Goal: Transaction & Acquisition: Purchase product/service

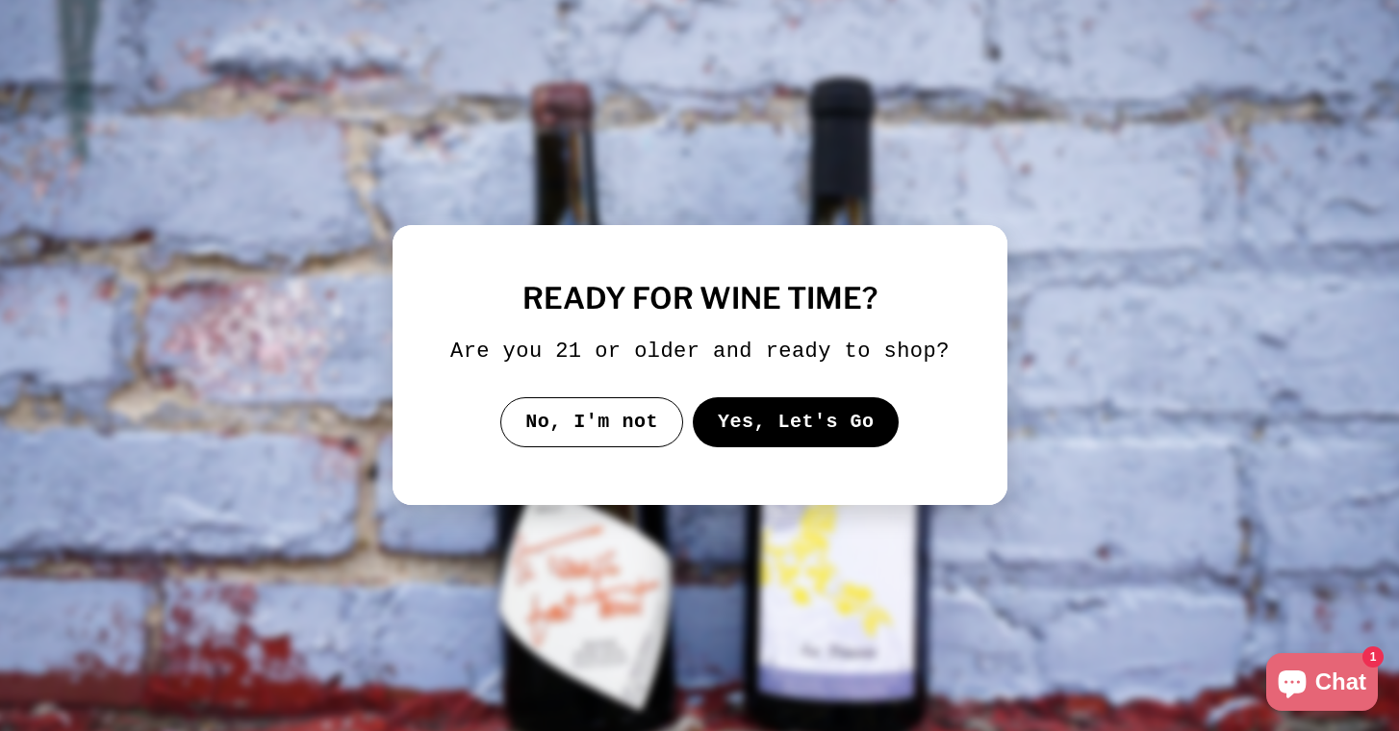
click at [734, 432] on button "Yes, Let's Go" at bounding box center [795, 422] width 207 height 50
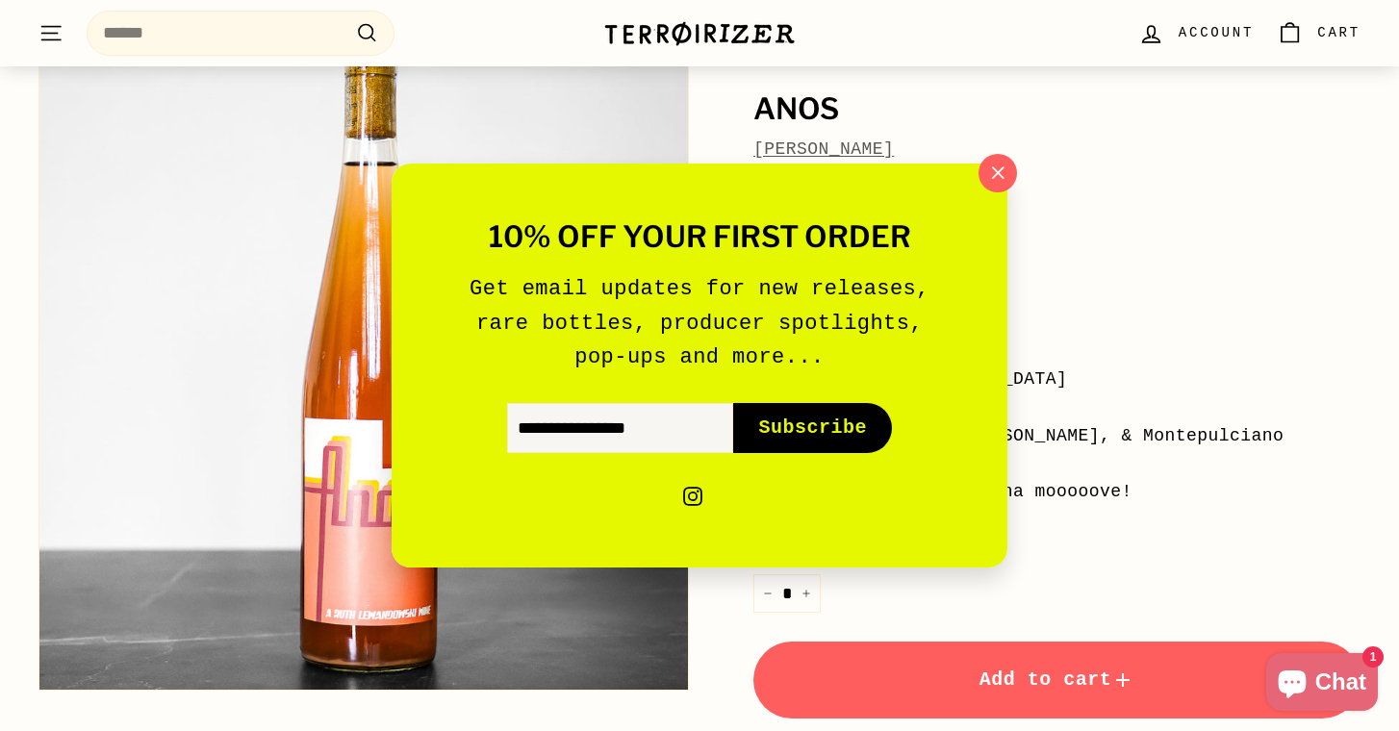
scroll to position [171, 0]
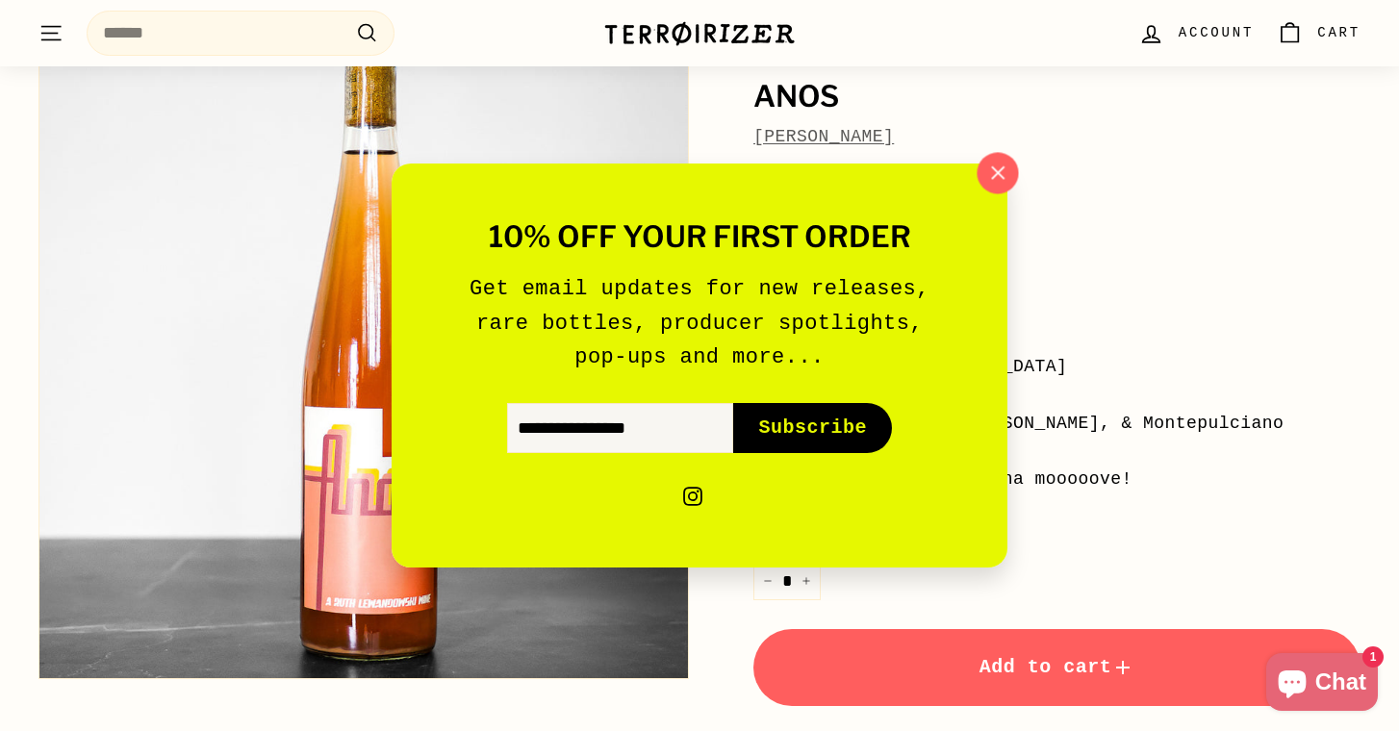
click at [1000, 181] on icon "button" at bounding box center [997, 173] width 29 height 29
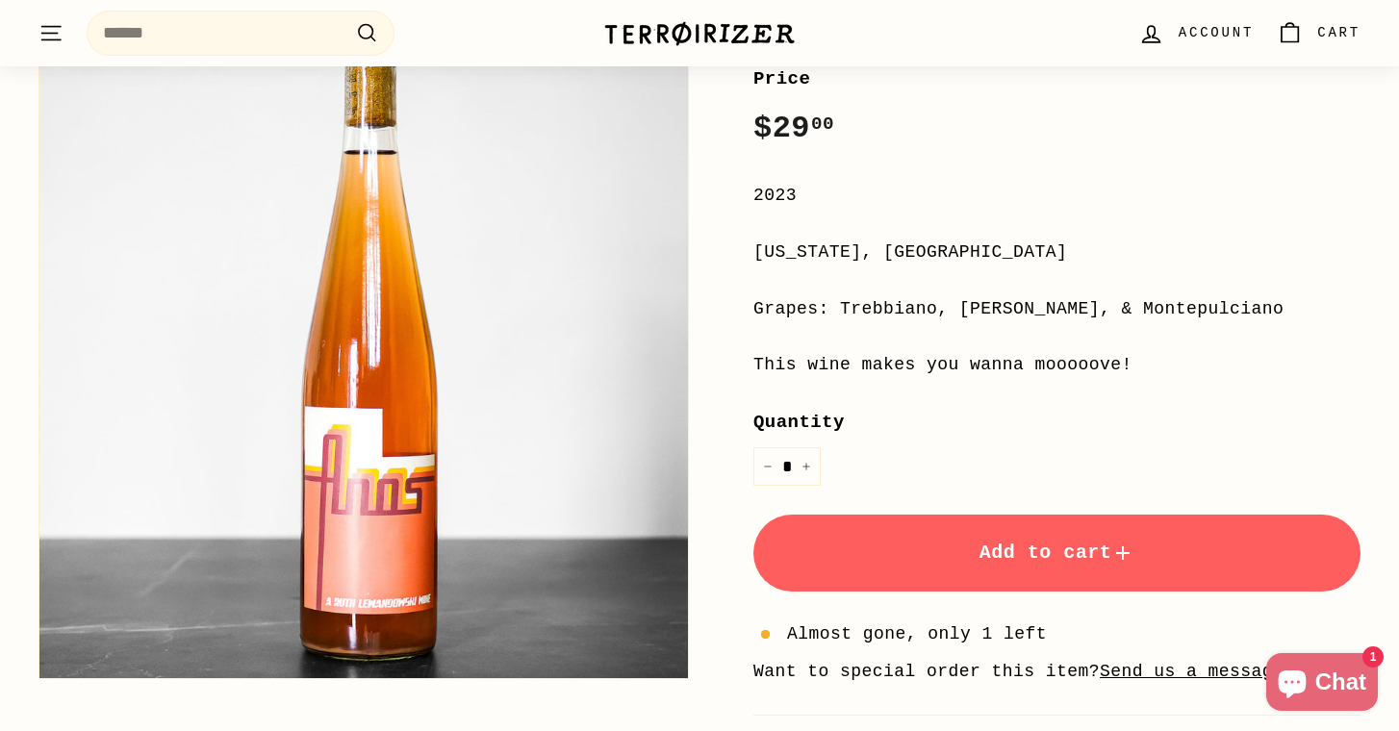
scroll to position [0, 0]
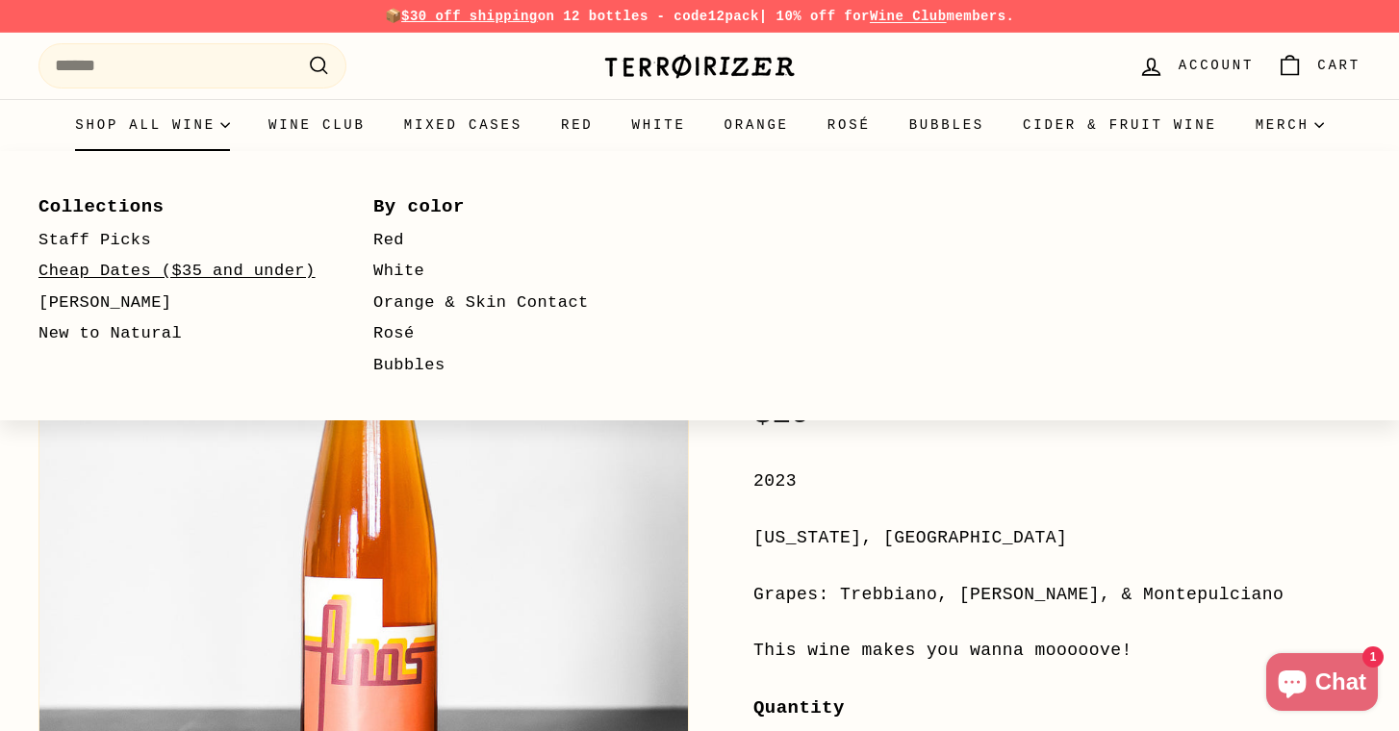
click at [205, 272] on link "Cheap Dates ($35 and under)" at bounding box center [177, 272] width 279 height 32
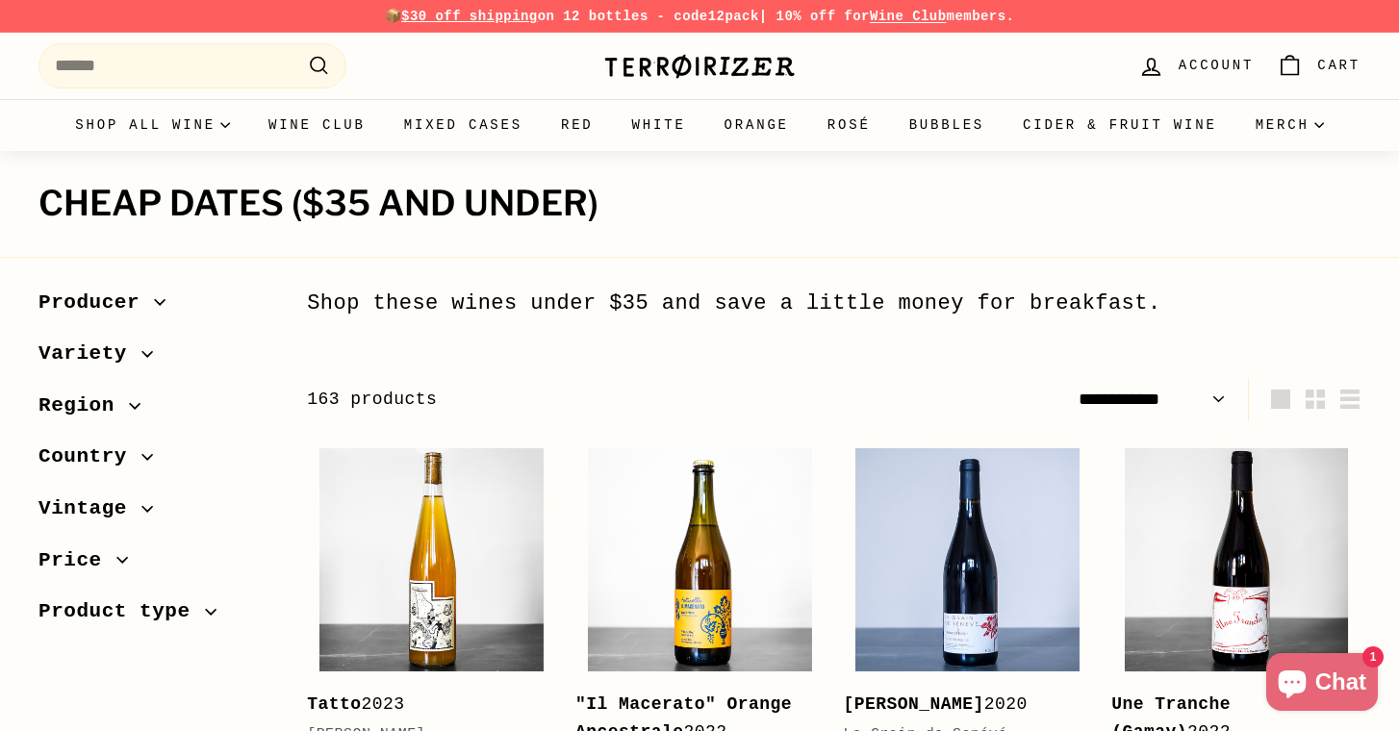
select select "**********"
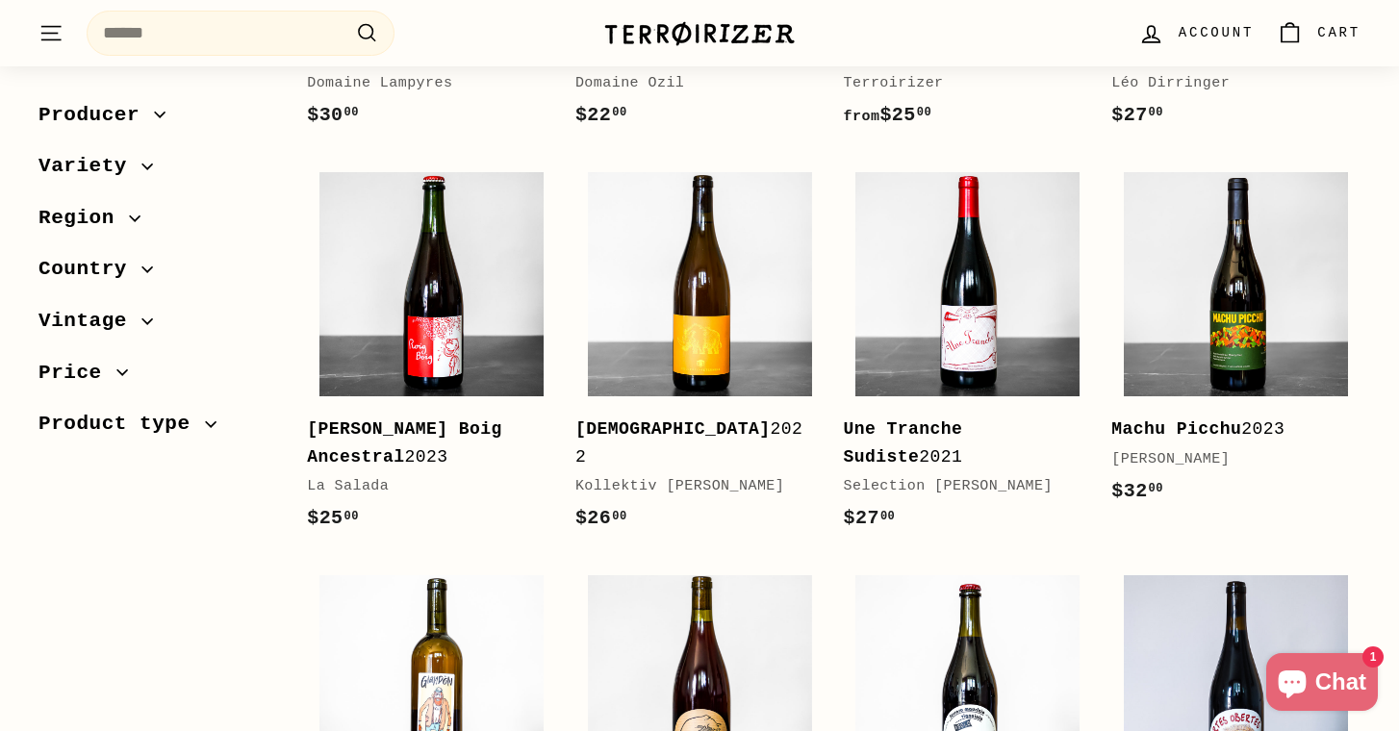
scroll to position [1860, 0]
